Goal: Check status: Check status

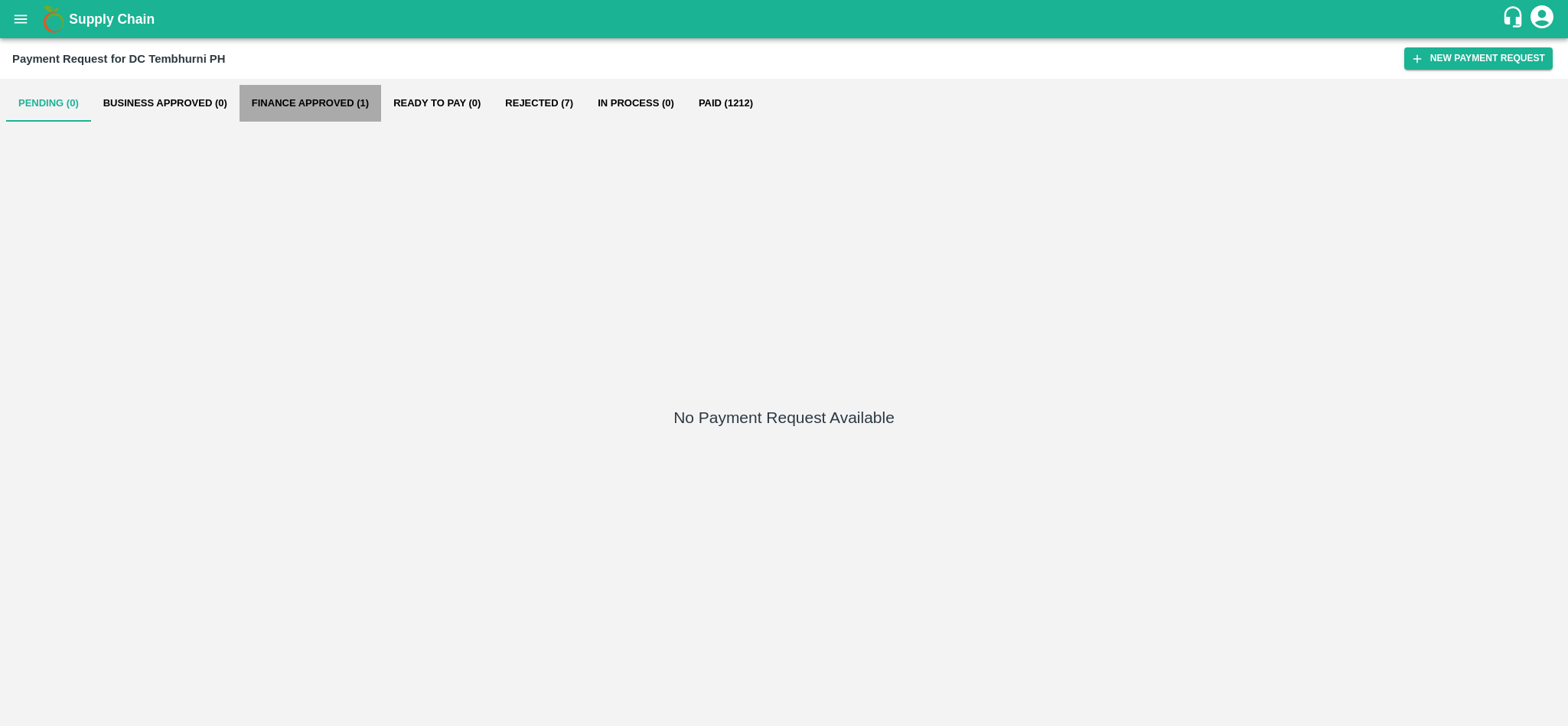
click at [304, 104] on button "Finance Approved (1)" at bounding box center [310, 103] width 142 height 37
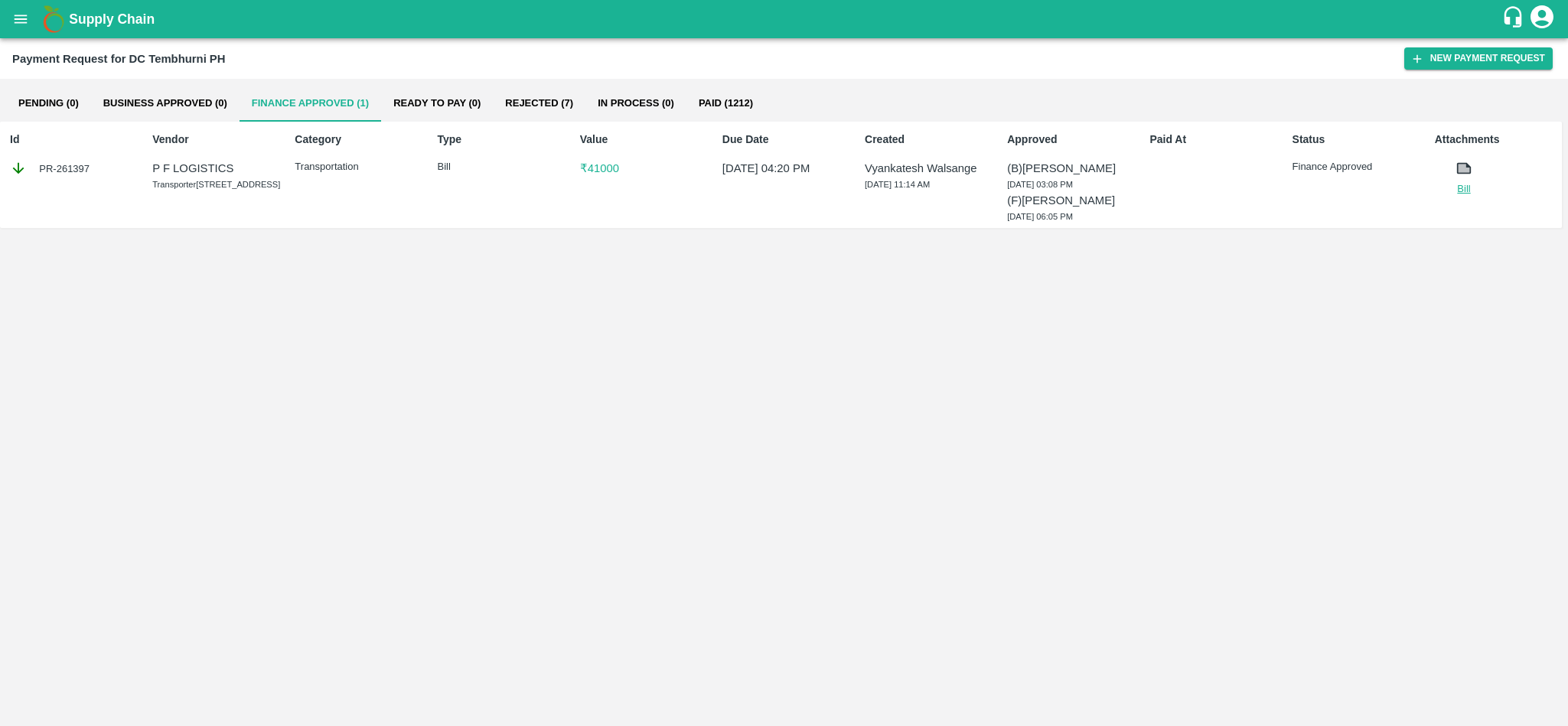
click at [1464, 184] on link "Bill" at bounding box center [1464, 188] width 59 height 15
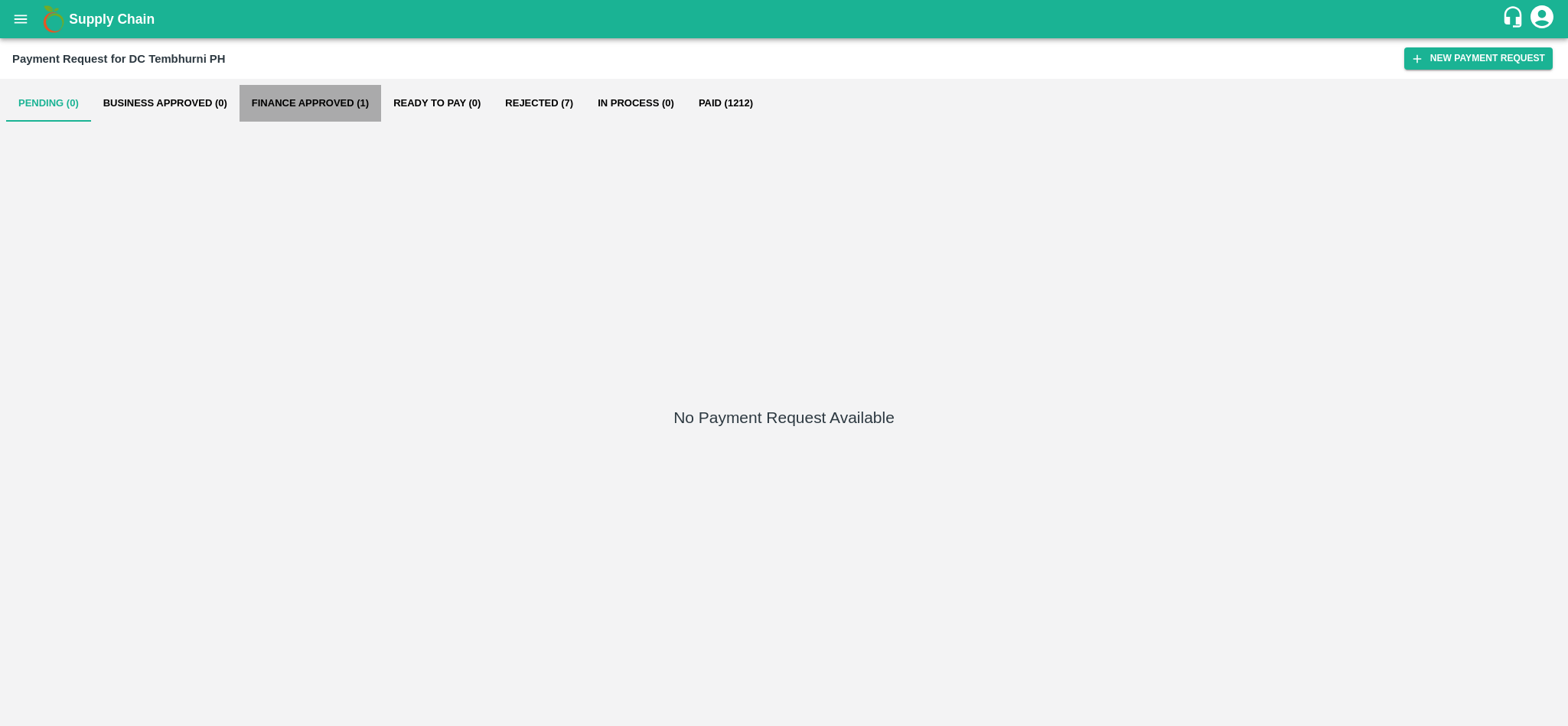
click at [334, 99] on button "Finance Approved (1)" at bounding box center [310, 103] width 142 height 37
